Goal: Transaction & Acquisition: Obtain resource

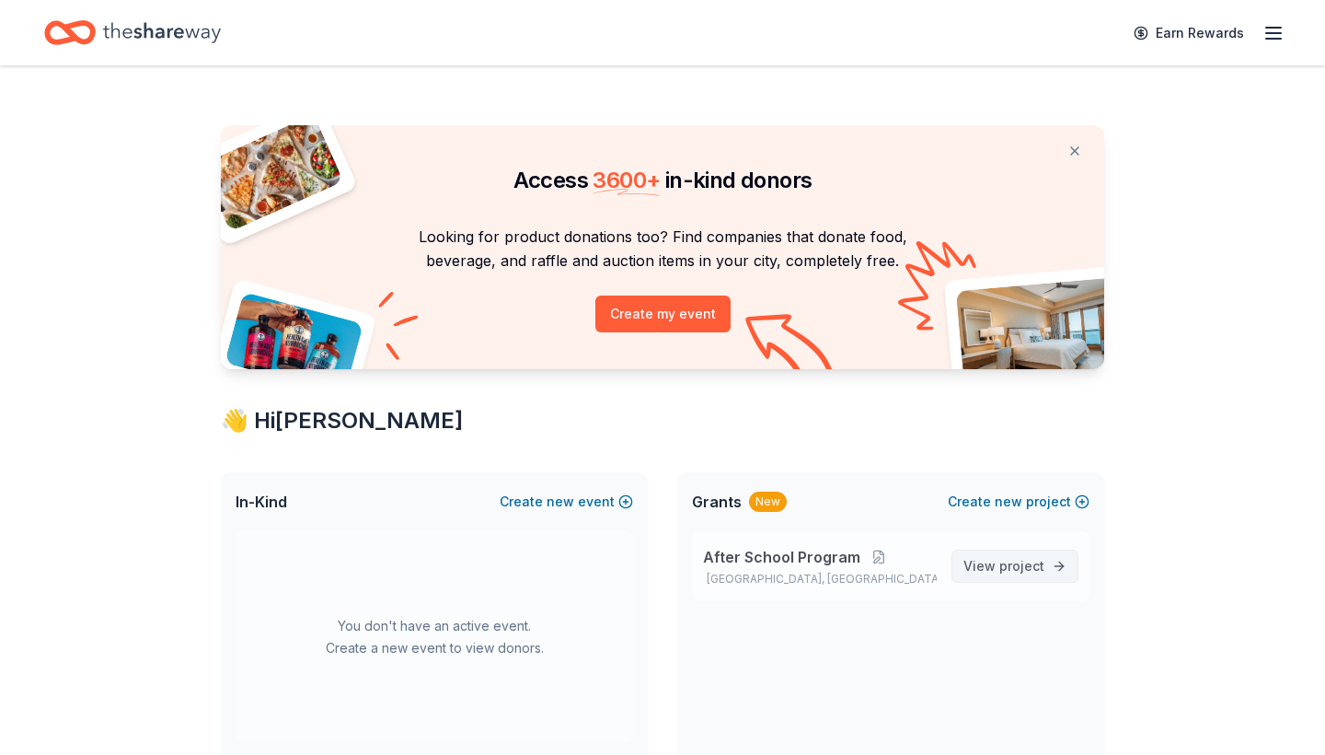
click at [993, 570] on span "View project" at bounding box center [1004, 566] width 81 height 22
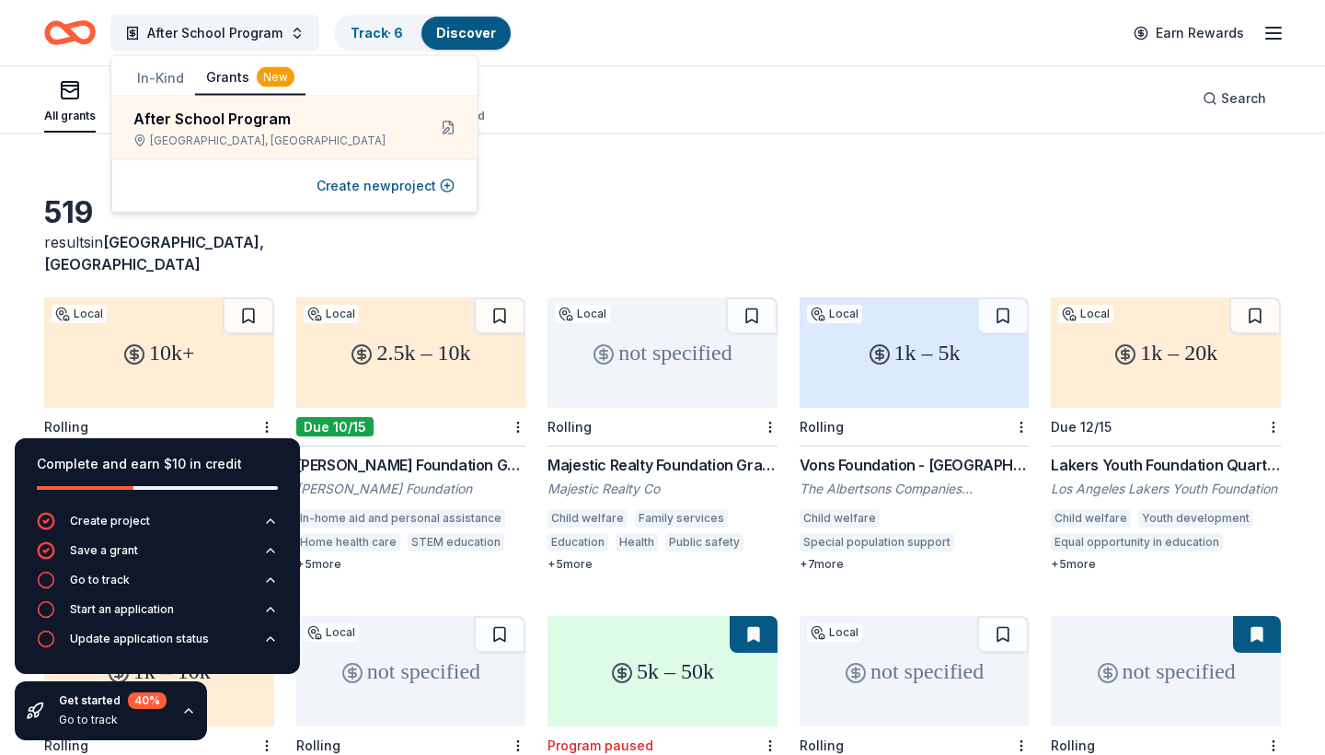
scroll to position [33, 0]
click at [793, 247] on div "519 results in [GEOGRAPHIC_DATA], [GEOGRAPHIC_DATA]" at bounding box center [662, 233] width 1237 height 81
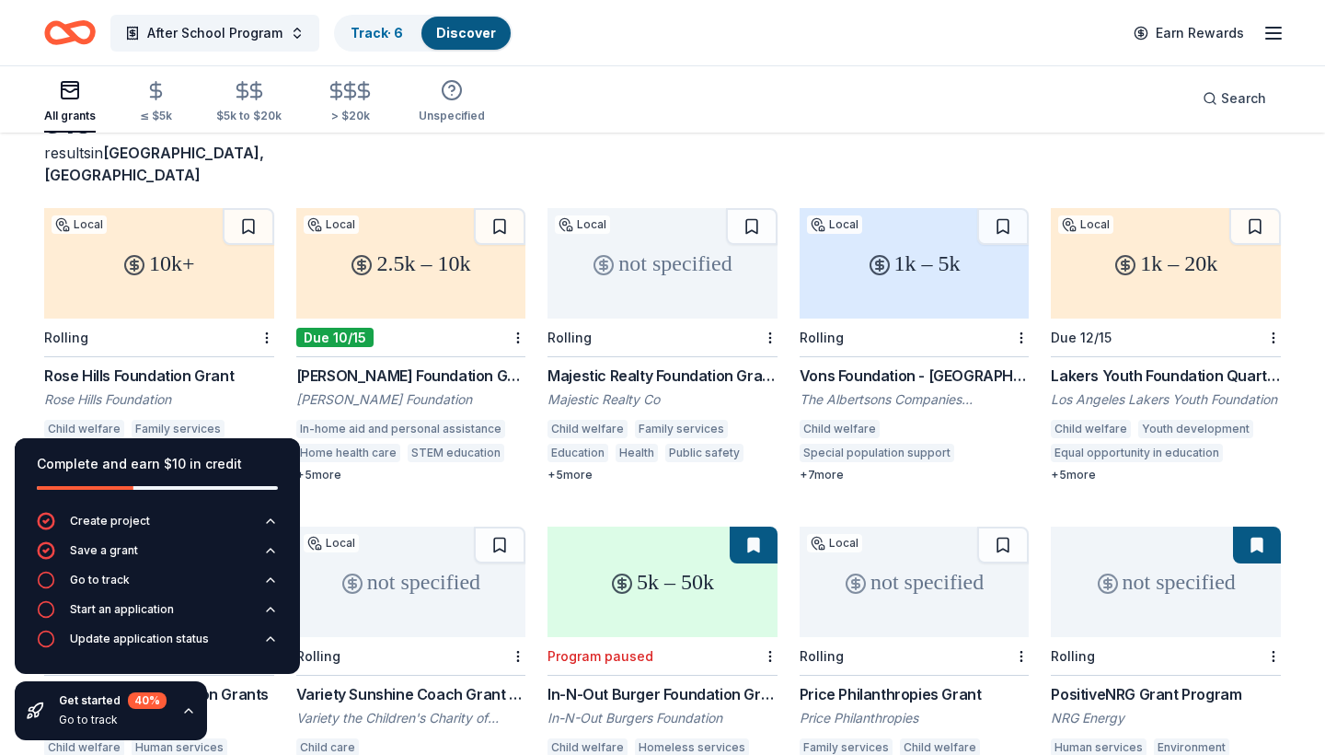
scroll to position [124, 0]
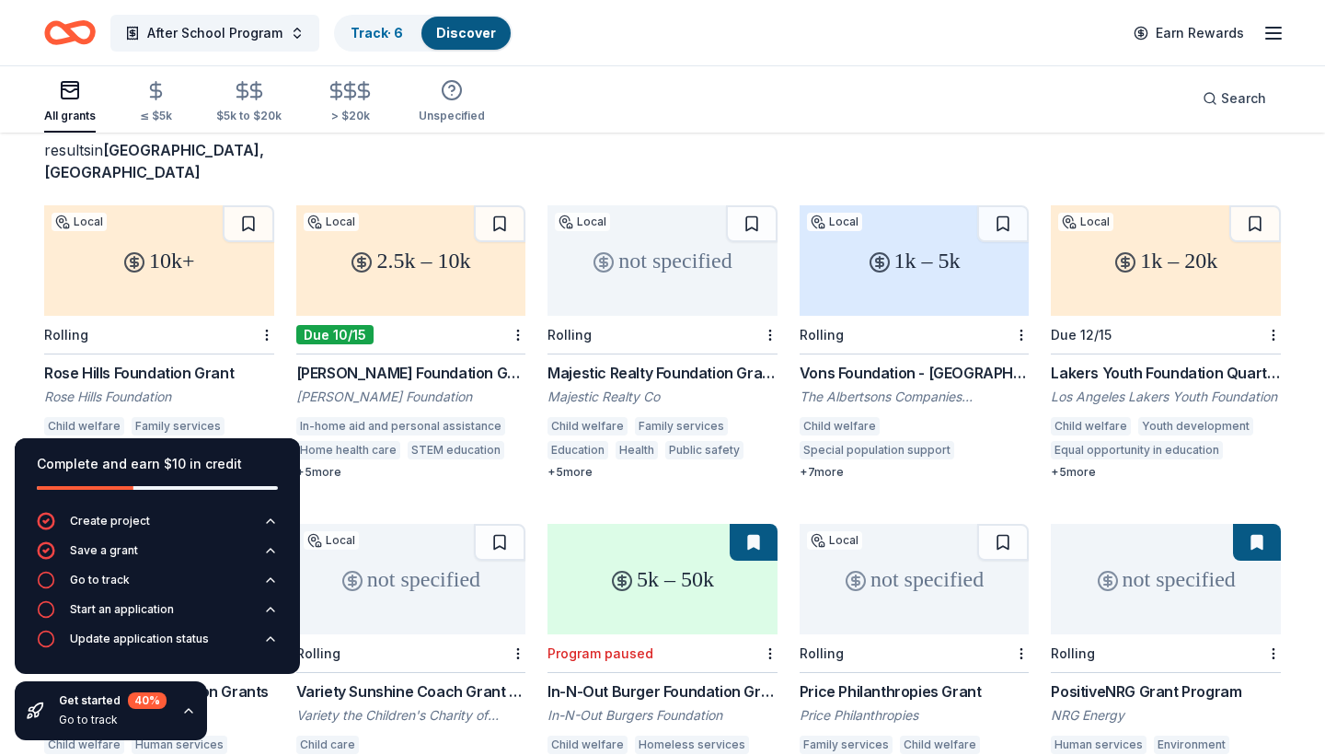
click at [943, 274] on div "1k – 5k" at bounding box center [915, 260] width 230 height 110
click at [1158, 264] on div "1k – 20k" at bounding box center [1166, 260] width 230 height 110
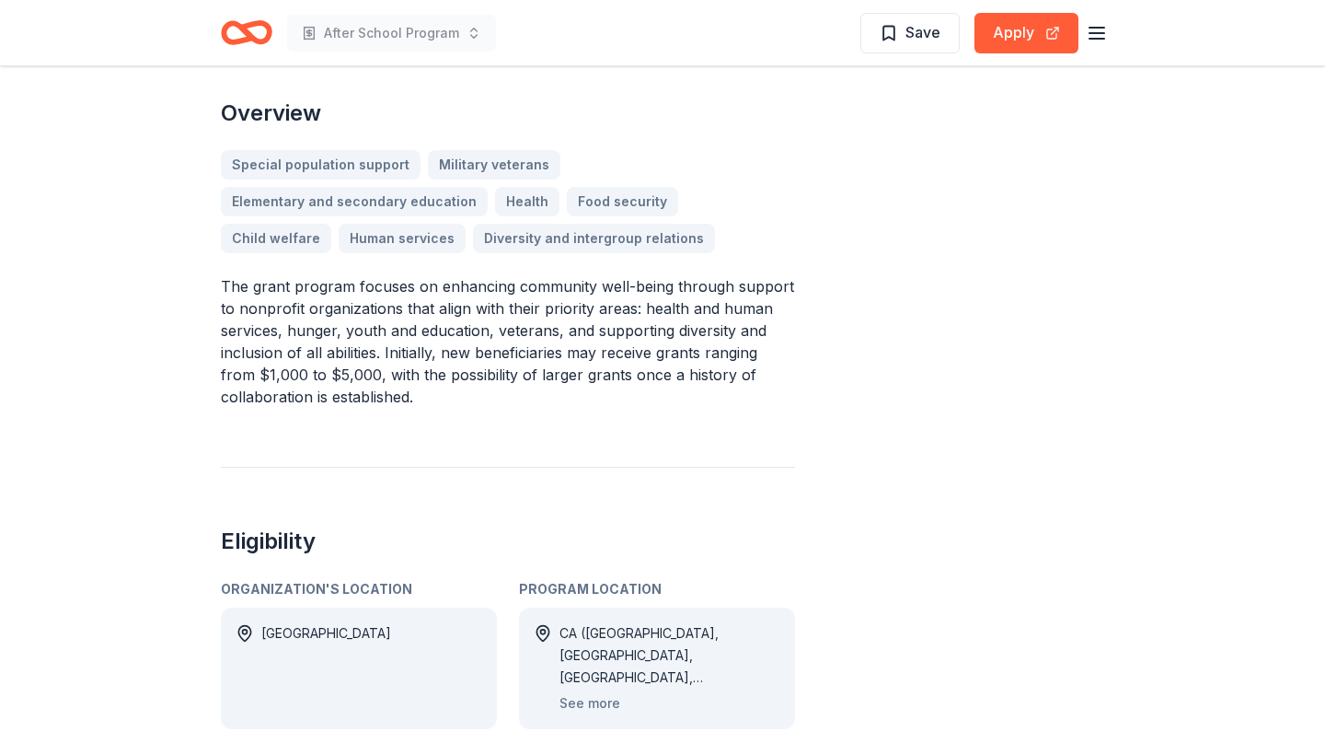
scroll to position [509, 0]
click at [1023, 32] on button "Apply" at bounding box center [1027, 33] width 104 height 40
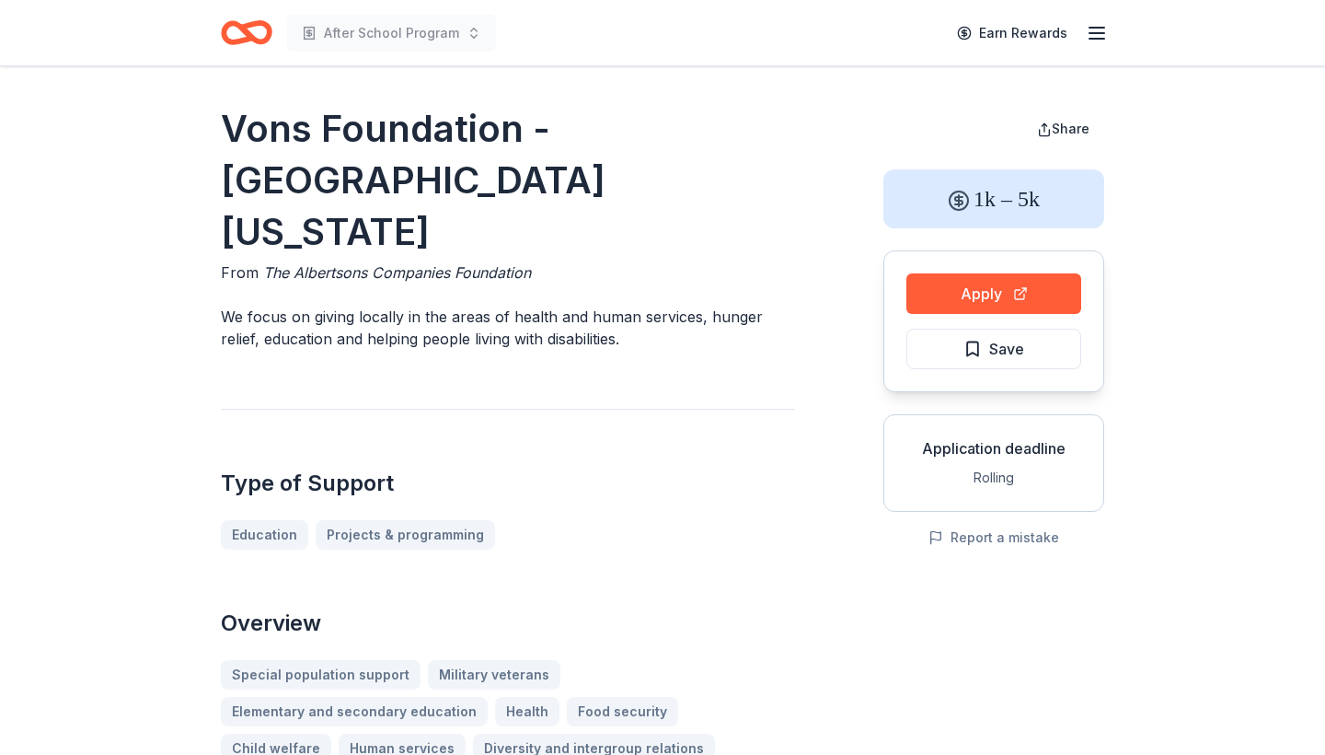
scroll to position [0, 0]
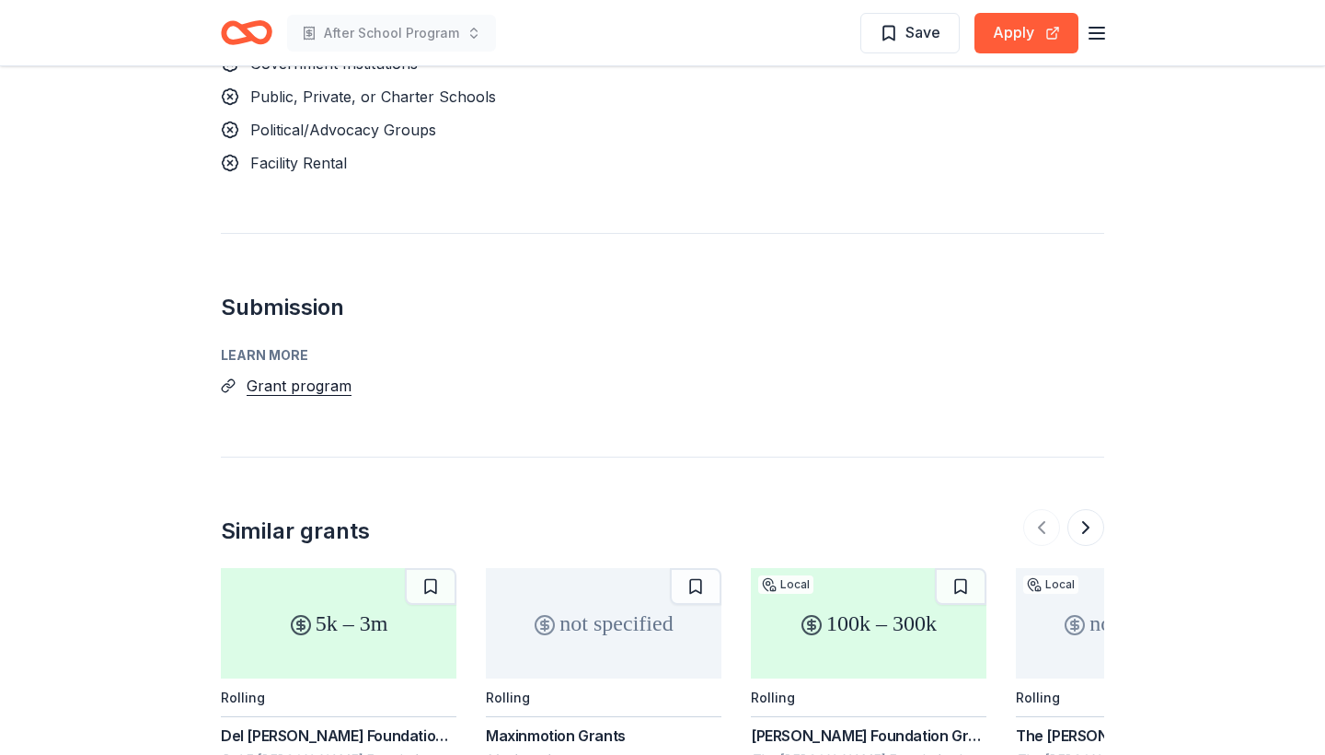
scroll to position [1800, 0]
click at [1014, 50] on button "Apply" at bounding box center [1027, 33] width 104 height 40
